Goal: Information Seeking & Learning: Compare options

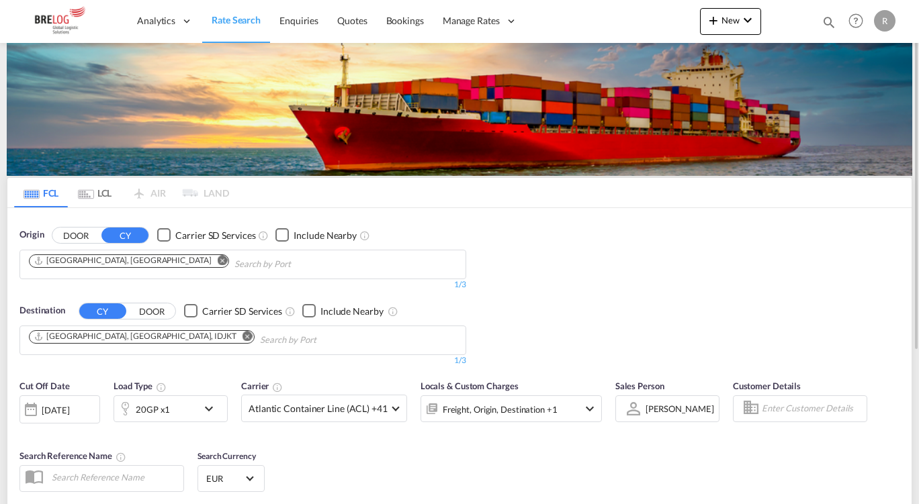
click at [242, 337] on md-icon "Remove" at bounding box center [247, 336] width 10 height 10
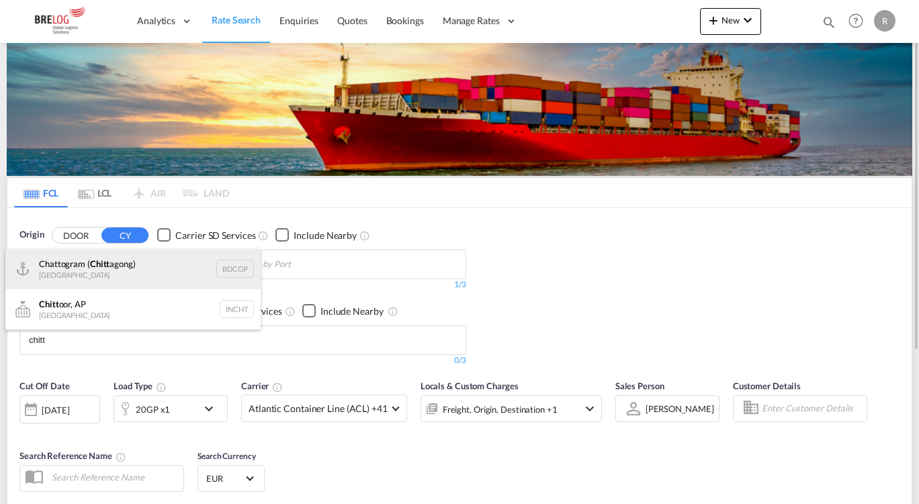
type input "chitt"
click at [113, 263] on div "Chattogram ( Chitt agong) [GEOGRAPHIC_DATA] BDCGP" at bounding box center [132, 269] width 255 height 40
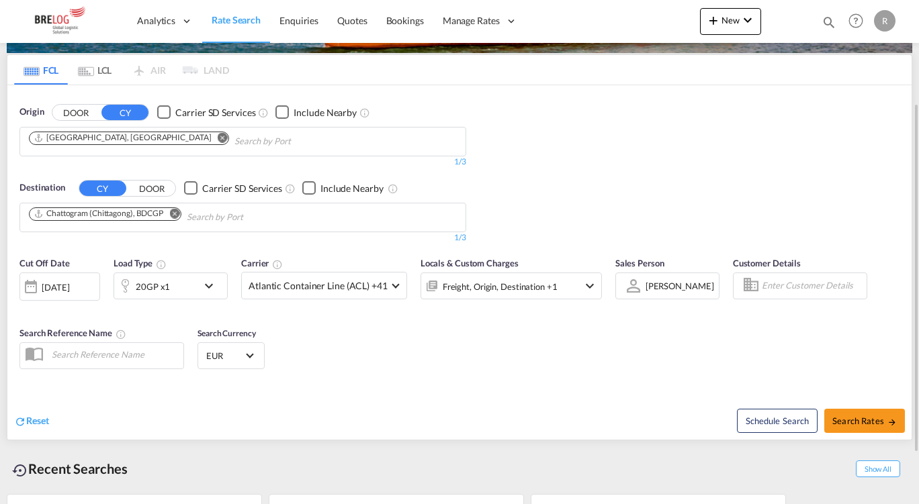
scroll to position [138, 0]
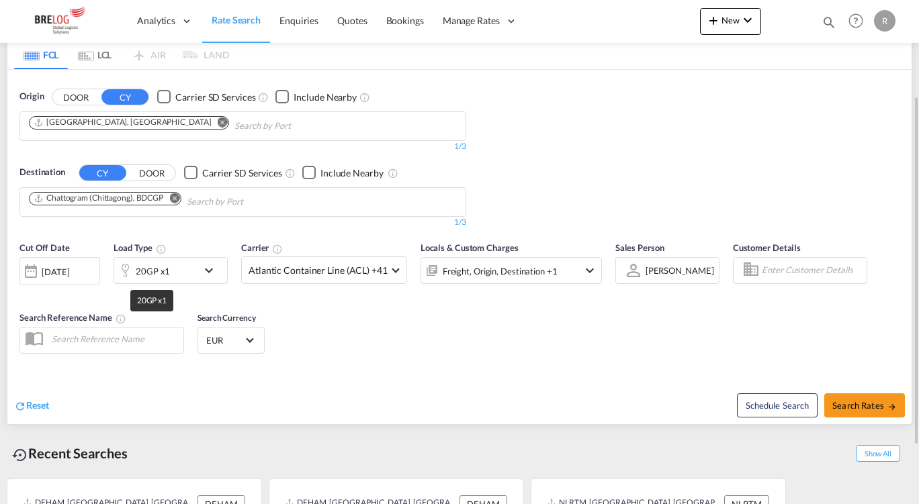
click at [153, 279] on div "20GP x1" at bounding box center [153, 271] width 34 height 19
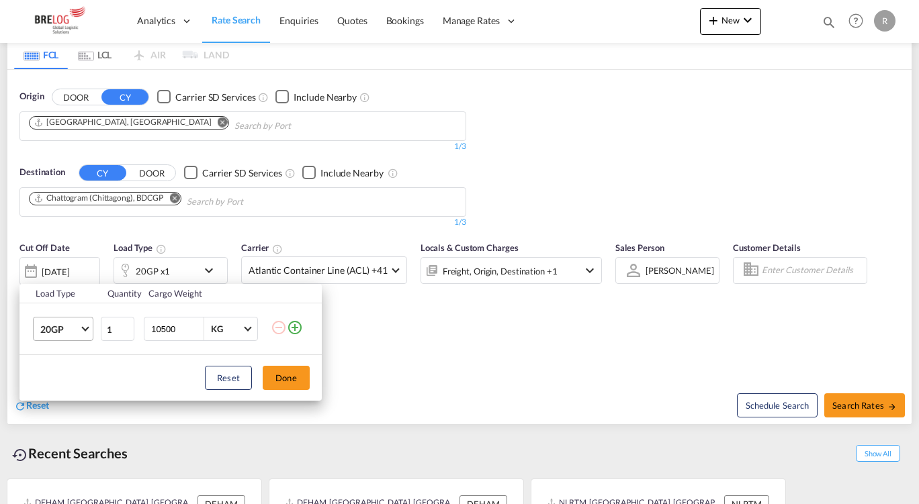
click at [76, 322] on md-select-value "20GP" at bounding box center [66, 329] width 54 height 23
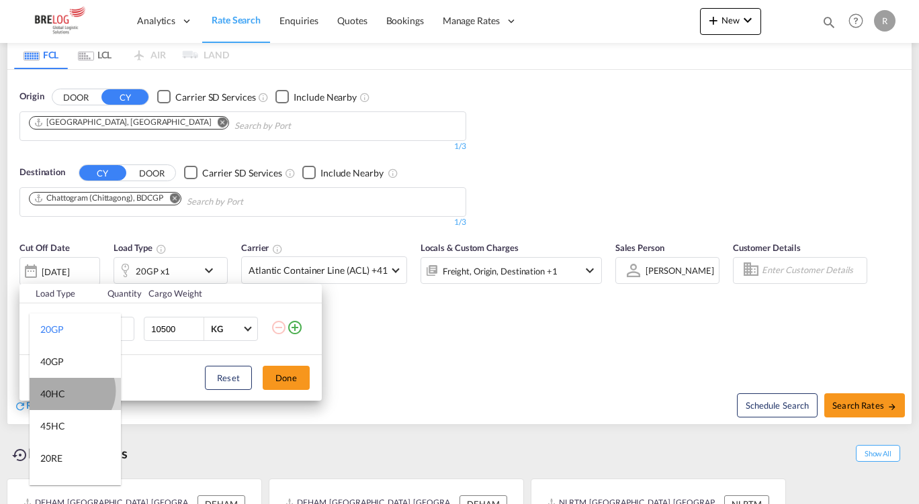
click at [71, 390] on md-option "40HC" at bounding box center [75, 394] width 91 height 32
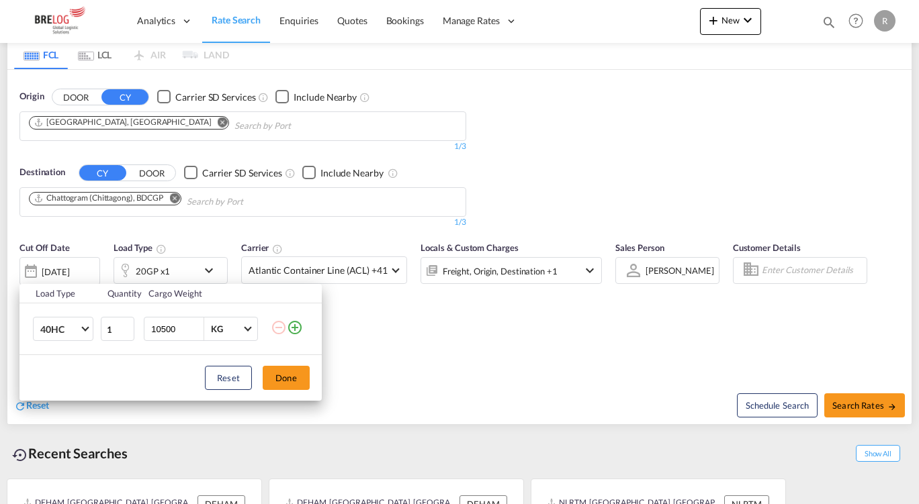
click at [164, 334] on input "10500" at bounding box center [177, 329] width 54 height 23
type input "22600"
click at [284, 373] on button "Done" at bounding box center [286, 378] width 47 height 24
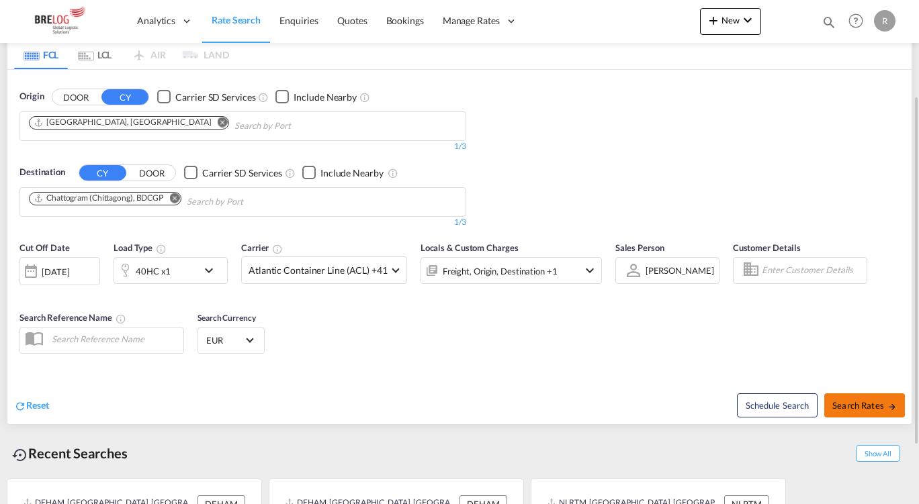
click at [859, 408] on span "Search Rates" at bounding box center [864, 405] width 64 height 11
type input "DEHAM to BDCGP / [DATE]"
